Goal: Task Accomplishment & Management: Use online tool/utility

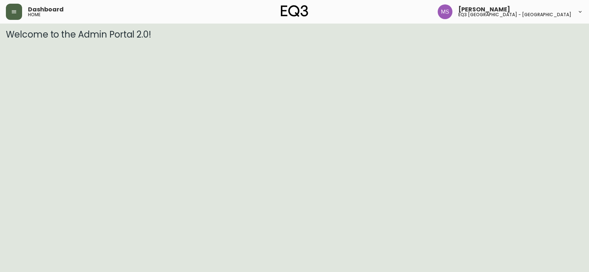
click at [12, 9] on icon "button" at bounding box center [14, 12] width 6 height 6
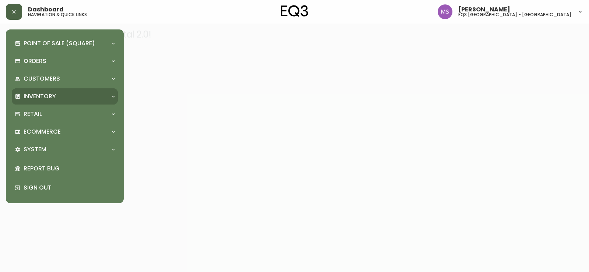
click at [46, 96] on p "Inventory" at bounding box center [40, 96] width 32 height 8
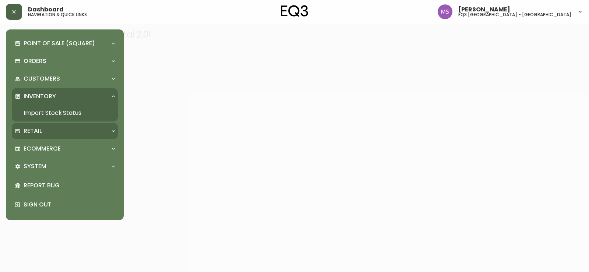
click at [35, 127] on p "Retail" at bounding box center [33, 131] width 18 height 8
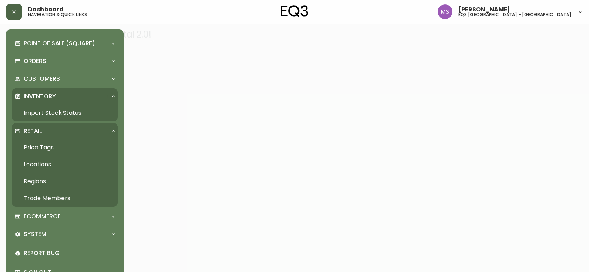
click at [36, 146] on link "Price Tags" at bounding box center [65, 147] width 106 height 17
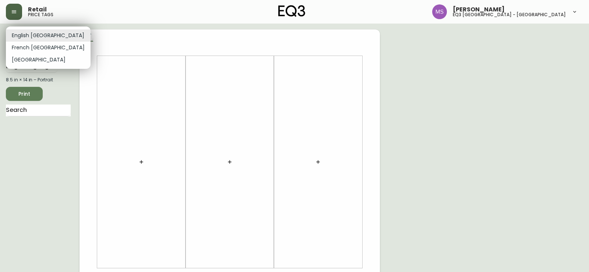
click at [52, 36] on body "Retail price tags [PERSON_NAME] eq3 [GEOGRAPHIC_DATA] - st laurent English [GEO…" at bounding box center [294, 262] width 589 height 524
click at [47, 47] on li "French [GEOGRAPHIC_DATA]" at bounding box center [48, 48] width 85 height 12
type input "fr_CA"
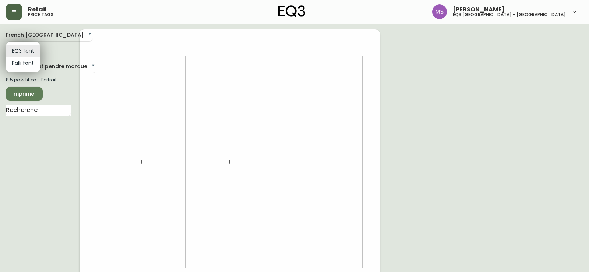
click at [31, 48] on body "Retail price tags [PERSON_NAME] eq3 [GEOGRAPHIC_DATA] - [GEOGRAPHIC_DATA][PERSO…" at bounding box center [294, 262] width 589 height 524
click at [31, 48] on li "EQ3 font" at bounding box center [23, 51] width 34 height 12
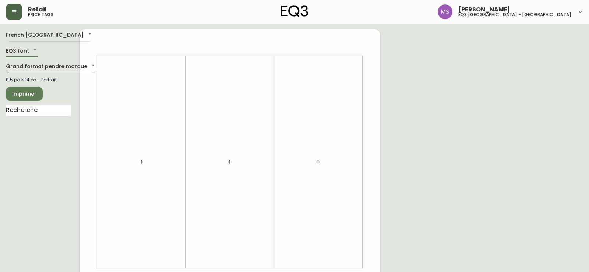
click at [83, 67] on body "Retail price tags [PERSON_NAME] eq3 [GEOGRAPHIC_DATA] - [GEOGRAPHIC_DATA][PERSO…" at bounding box center [294, 262] width 589 height 524
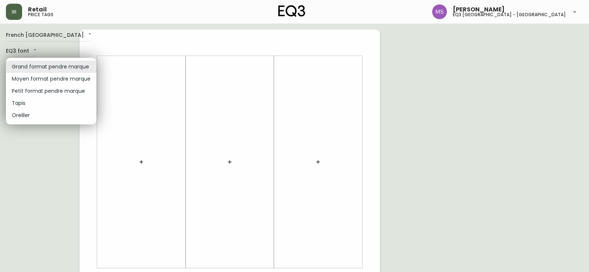
click at [24, 113] on li "Oreiller" at bounding box center [51, 115] width 91 height 12
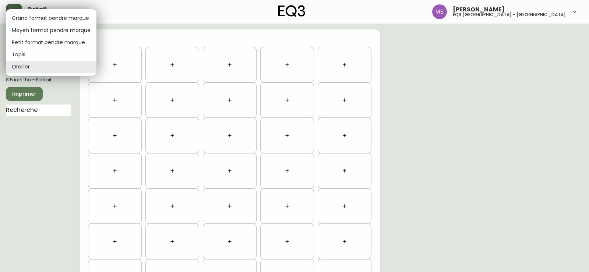
click at [30, 63] on body "Retail price tags [PERSON_NAME] eq3 [GEOGRAPHIC_DATA] - [GEOGRAPHIC_DATA][PERSO…" at bounding box center [294, 209] width 589 height 418
click at [28, 40] on li "Petit format pendre marque" at bounding box center [51, 42] width 91 height 12
type input "small"
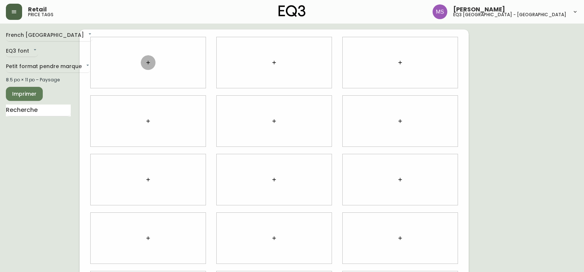
click at [148, 63] on icon "button" at bounding box center [147, 62] width 3 height 3
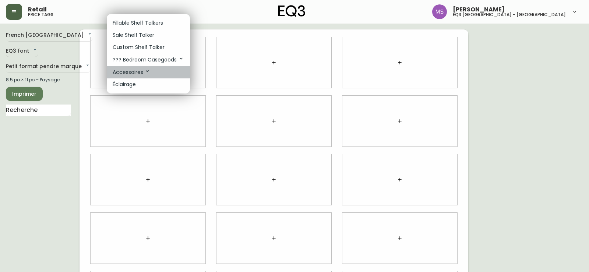
click at [130, 71] on p "Accessoires" at bounding box center [132, 72] width 38 height 8
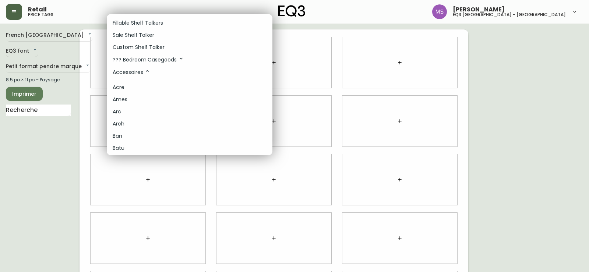
click at [98, 125] on div at bounding box center [294, 136] width 589 height 272
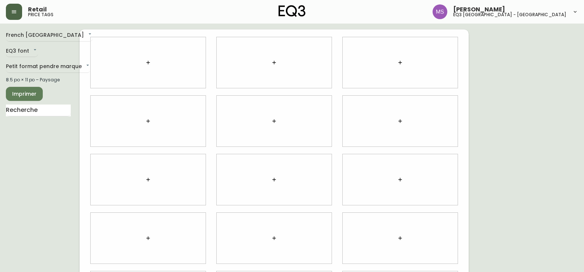
click at [147, 63] on icon "button" at bounding box center [148, 63] width 6 height 6
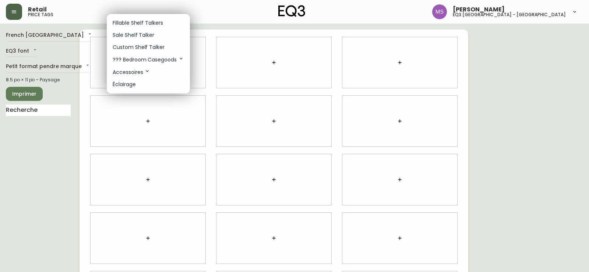
click at [95, 60] on div at bounding box center [294, 136] width 589 height 272
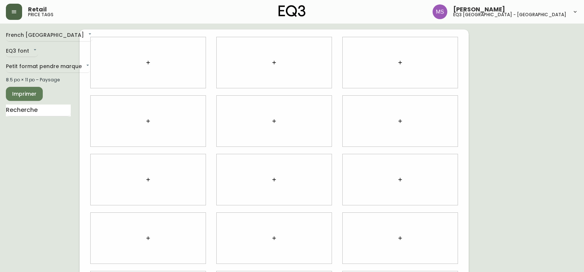
click at [150, 63] on icon "button" at bounding box center [148, 63] width 6 height 6
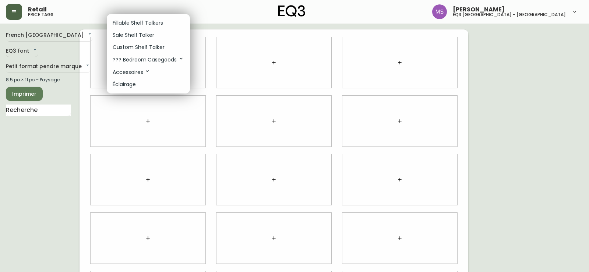
click at [130, 38] on p "Sale Shelf Talker" at bounding box center [134, 35] width 42 height 8
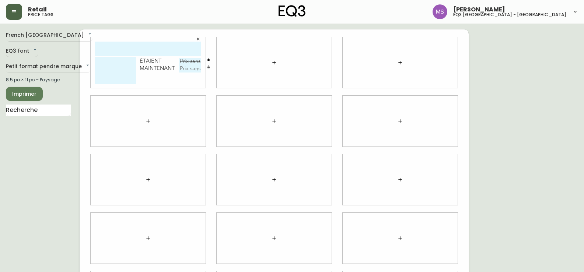
click at [105, 48] on input "text" at bounding box center [148, 49] width 106 height 14
drag, startPoint x: 134, startPoint y: 46, endPoint x: 150, endPoint y: 43, distance: 16.9
click at [134, 46] on input "draps queen" at bounding box center [148, 49] width 106 height 14
type input "draps gris queen"
click at [102, 66] on textarea at bounding box center [115, 70] width 41 height 27
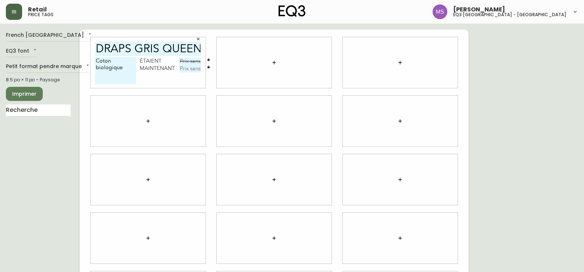
type textarea "Coton biologique"
click at [185, 63] on input "text" at bounding box center [190, 61] width 22 height 7
type input "129,99$"
click at [186, 67] on input "text" at bounding box center [190, 68] width 22 height 7
type input "65$"
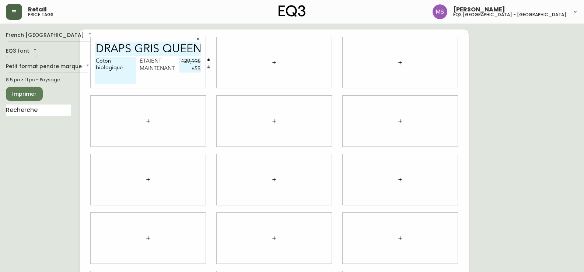
click at [175, 75] on div "Coton biologique étaient 129,99$ maintenant 65$" at bounding box center [148, 72] width 106 height 31
drag, startPoint x: 124, startPoint y: 69, endPoint x: 77, endPoint y: 55, distance: 48.7
click at [77, 55] on div "French Canada fr_CA EQ3 font EQ3 Petit format pendre marque small 8.5 po × 11 p…" at bounding box center [292, 179] width 572 height 301
type textarea "q"
type textarea "QUEEN"
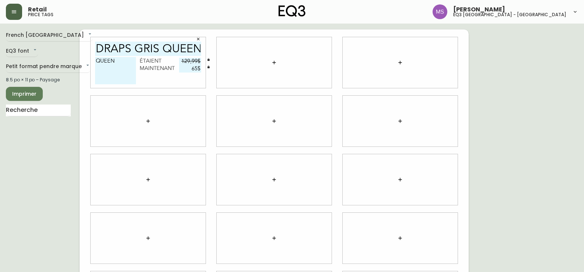
scroll to position [0, 1]
drag, startPoint x: 200, startPoint y: 49, endPoint x: 133, endPoint y: 52, distance: 67.8
click at [133, 52] on input "draps gris queen" at bounding box center [148, 49] width 106 height 14
click at [174, 82] on div "QUEEN étaient 129,99$ maintenant 65$" at bounding box center [148, 72] width 106 height 31
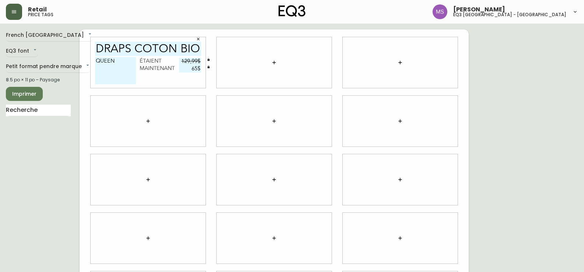
drag, startPoint x: 200, startPoint y: 52, endPoint x: 63, endPoint y: 48, distance: 137.1
click at [63, 48] on div "French Canada fr_CA EQ3 font EQ3 Petit format pendre marque small 8.5 po × 11 p…" at bounding box center [292, 179] width 572 height 301
click at [165, 49] on input "draps COTON BIOLOGIQUE" at bounding box center [148, 49] width 106 height 14
type input "draps GRIS QUEEN"
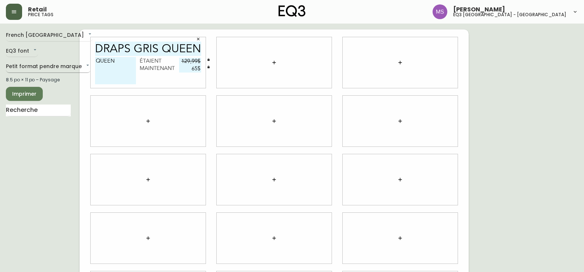
scroll to position [0, 0]
drag, startPoint x: 119, startPoint y: 63, endPoint x: 80, endPoint y: 65, distance: 38.7
click at [80, 65] on div "French Canada fr_CA EQ3 font EQ3 Petit format pendre marque small 8.5 po × 11 p…" at bounding box center [292, 179] width 572 height 301
type textarea "c"
type textarea "Coton biologique"
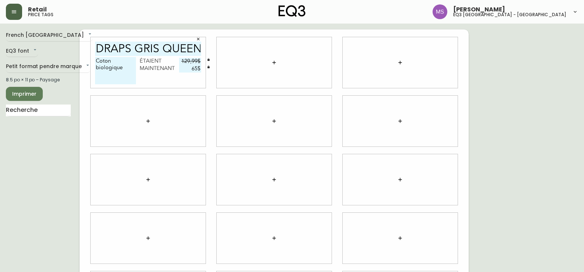
click at [257, 63] on div at bounding box center [274, 62] width 115 height 51
click at [148, 123] on icon "button" at bounding box center [148, 121] width 6 height 6
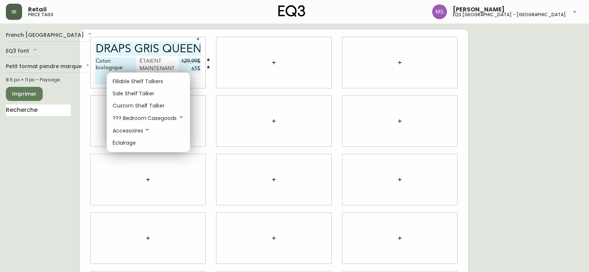
click at [138, 94] on p "Sale Shelf Talker" at bounding box center [134, 94] width 42 height 8
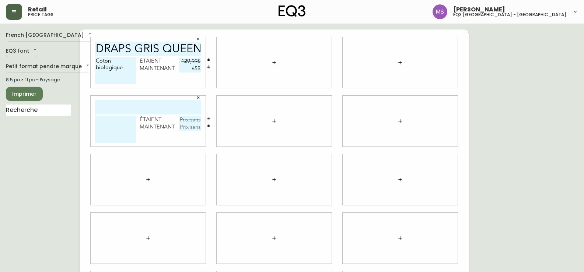
click at [105, 105] on input "text" at bounding box center [148, 107] width 106 height 14
type input "drap gris king"
click at [112, 126] on textarea at bounding box center [115, 129] width 41 height 27
type textarea "Coton biologique"
click at [199, 48] on input "draps GRIS QUEEN" at bounding box center [148, 49] width 106 height 14
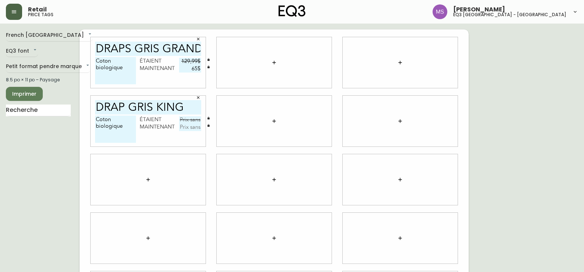
scroll to position [0, 1]
type input "draps GRIS grand"
click at [187, 106] on input "drap gris king" at bounding box center [148, 107] width 106 height 14
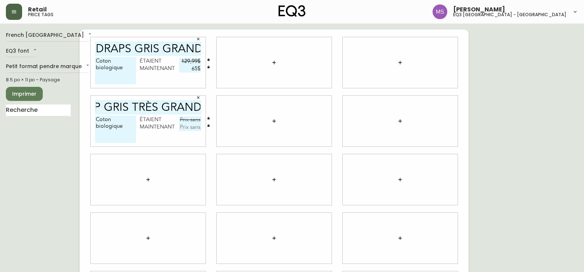
type input "drap gris très grand"
drag, startPoint x: 101, startPoint y: 49, endPoint x: 283, endPoint y: 62, distance: 182.4
click at [283, 62] on div "draps GRIS grand Coton biologique étaient 129,99$ maintenant 65$ drap gris très…" at bounding box center [274, 179] width 389 height 301
type input "d"
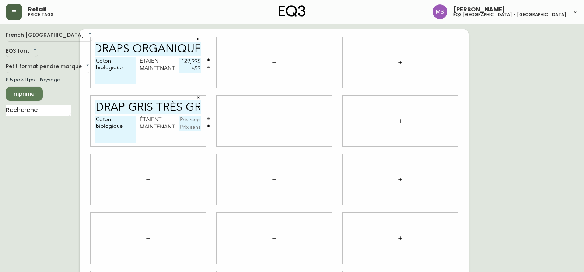
scroll to position [0, 0]
drag, startPoint x: 131, startPoint y: 47, endPoint x: 101, endPoint y: 49, distance: 30.7
click at [84, 48] on div "draps organique Coton biologique étaient 129,99$ maintenant 65$ drap gris très …" at bounding box center [274, 179] width 389 height 301
click at [129, 48] on input "draps organique" at bounding box center [148, 49] width 106 height 14
type input "draps organique"
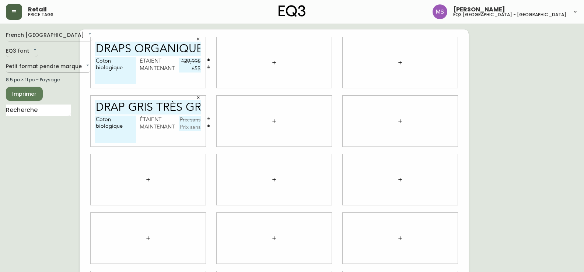
drag, startPoint x: 125, startPoint y: 68, endPoint x: 87, endPoint y: 61, distance: 39.0
click at [87, 61] on div "French Canada fr_CA EQ3 font EQ3 Petit format pendre marque small 8.5 po × 11 p…" at bounding box center [292, 179] width 572 height 301
click at [100, 66] on textarea at bounding box center [115, 70] width 41 height 27
type textarea "format Grand Couleur Gris"
click at [142, 107] on input "drap gris très grand" at bounding box center [148, 107] width 106 height 14
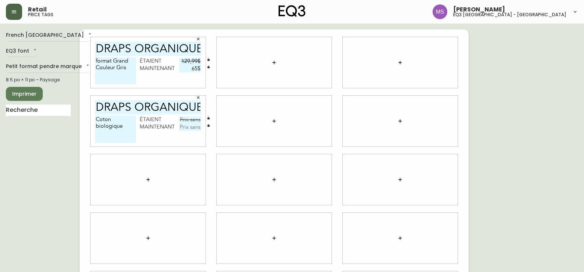
scroll to position [0, 2]
type input "draps organique"
drag, startPoint x: 127, startPoint y: 128, endPoint x: 80, endPoint y: 116, distance: 48.2
click at [80, 116] on div "draps organique format Grand Couleur Gris étaient 129,99$ maintenant 65$ draps …" at bounding box center [274, 179] width 389 height 301
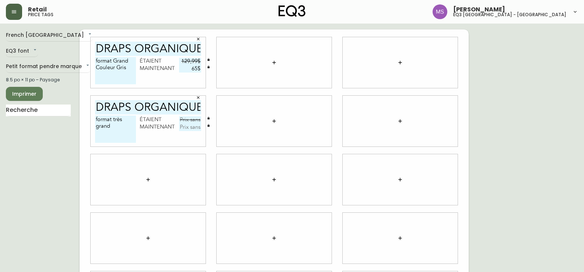
type textarea "format très grand"
click at [197, 119] on input "text" at bounding box center [190, 119] width 22 height 7
type input "149,99$"
click at [184, 126] on input "text" at bounding box center [190, 127] width 22 height 7
type input "75$"
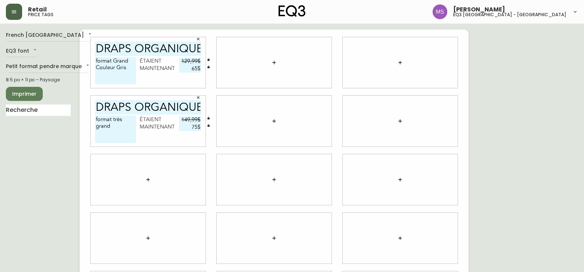
click at [149, 143] on div "format très grand étaient 149,99$ maintenant 75$" at bounding box center [148, 131] width 106 height 31
click at [233, 43] on div at bounding box center [274, 62] width 115 height 51
click at [232, 50] on div at bounding box center [274, 62] width 115 height 51
click at [273, 62] on icon "button" at bounding box center [274, 63] width 6 height 6
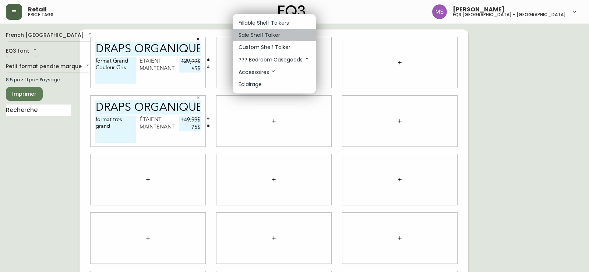
click at [264, 32] on p "Sale Shelf Talker" at bounding box center [260, 35] width 42 height 8
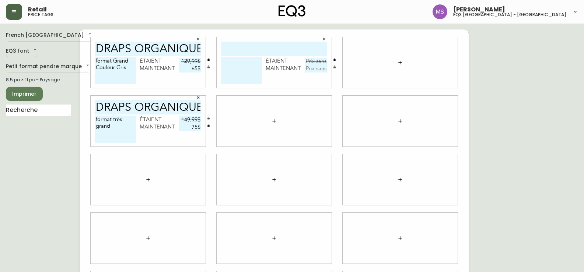
click at [257, 48] on input "text" at bounding box center [274, 49] width 106 height 14
type input "DRAPS ORGANIQUE"
click at [227, 65] on textarea at bounding box center [241, 70] width 41 height 27
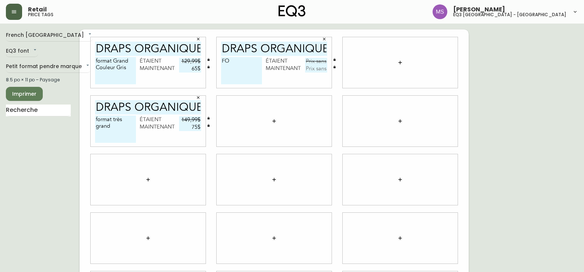
type textarea "F"
type textarea "format très grand Couleur Gris"
click at [99, 62] on textarea "format Grand Couleur Gris" at bounding box center [115, 70] width 41 height 27
click at [97, 60] on textarea "format Grand Couleur Gris" at bounding box center [115, 70] width 41 height 27
type textarea "Format Grand Couleur Gris"
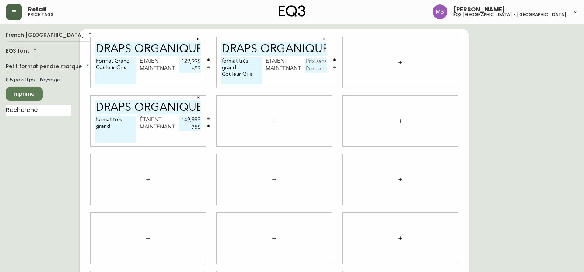
click at [225, 57] on textarea "format très grand Couleur Gris" at bounding box center [241, 70] width 41 height 27
click at [224, 60] on textarea "format très grand Couleur Gris" at bounding box center [241, 70] width 41 height 27
type textarea "Format très grand Couleur Gris"
click at [319, 61] on input "text" at bounding box center [316, 61] width 22 height 7
type input "149,99$"
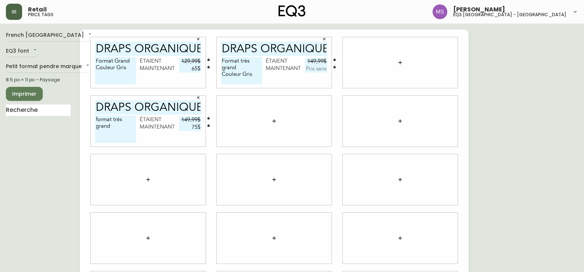
click at [313, 71] on input "text" at bounding box center [316, 68] width 22 height 7
type input "75$"
click at [292, 133] on div at bounding box center [274, 121] width 115 height 51
click at [134, 105] on input "draps organique" at bounding box center [148, 107] width 106 height 14
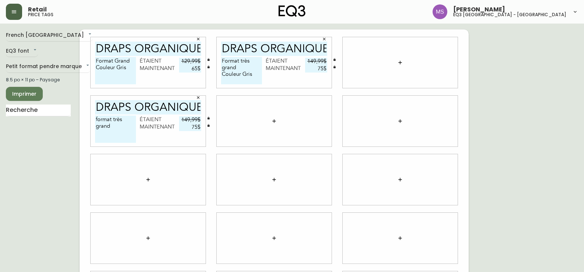
click at [134, 105] on input "draps organique" at bounding box center [148, 107] width 106 height 14
click at [117, 123] on textarea "format très grand" at bounding box center [115, 129] width 41 height 27
click at [116, 122] on textarea "format très grand" at bounding box center [115, 129] width 41 height 27
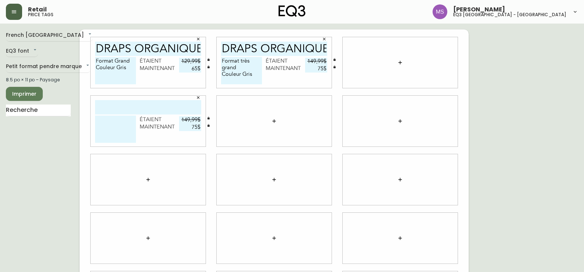
click at [192, 127] on input "75$" at bounding box center [190, 127] width 22 height 7
click at [183, 121] on input "149,99$" at bounding box center [190, 119] width 22 height 7
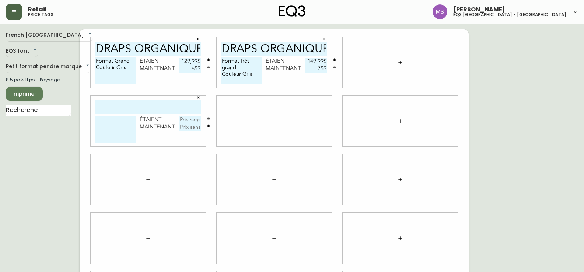
click at [293, 118] on div at bounding box center [274, 121] width 115 height 51
click at [22, 94] on span "Imprimer" at bounding box center [24, 93] width 25 height 9
click at [15, 95] on span "Imprimer" at bounding box center [24, 93] width 25 height 9
click at [199, 97] on icon "button" at bounding box center [198, 97] width 4 height 4
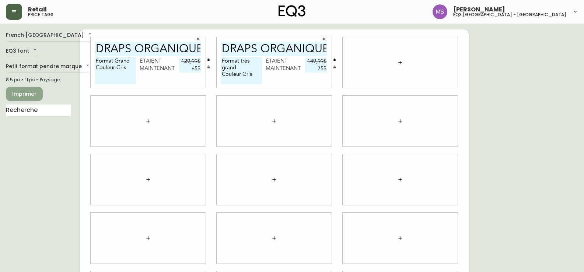
click at [26, 93] on span "Imprimer" at bounding box center [24, 93] width 25 height 9
click at [14, 95] on span "Imprimer" at bounding box center [24, 93] width 25 height 9
